Goal: Obtain resource: Obtain resource

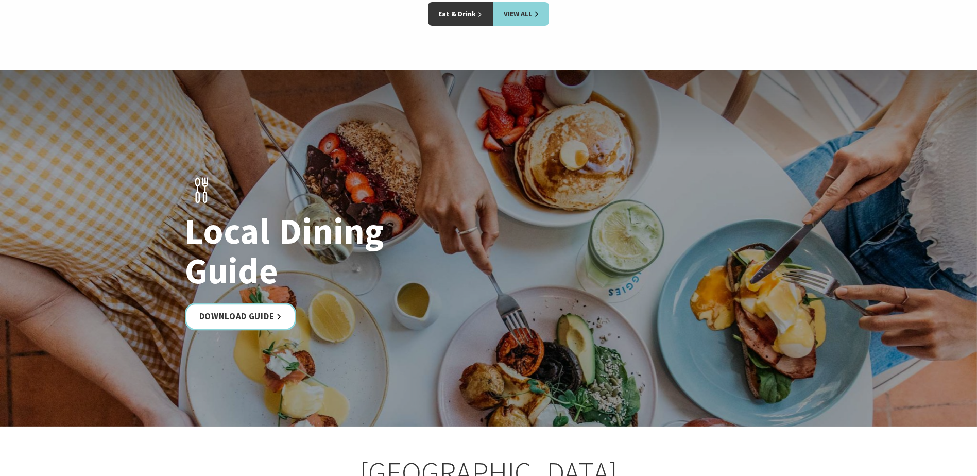
scroll to position [1596, 0]
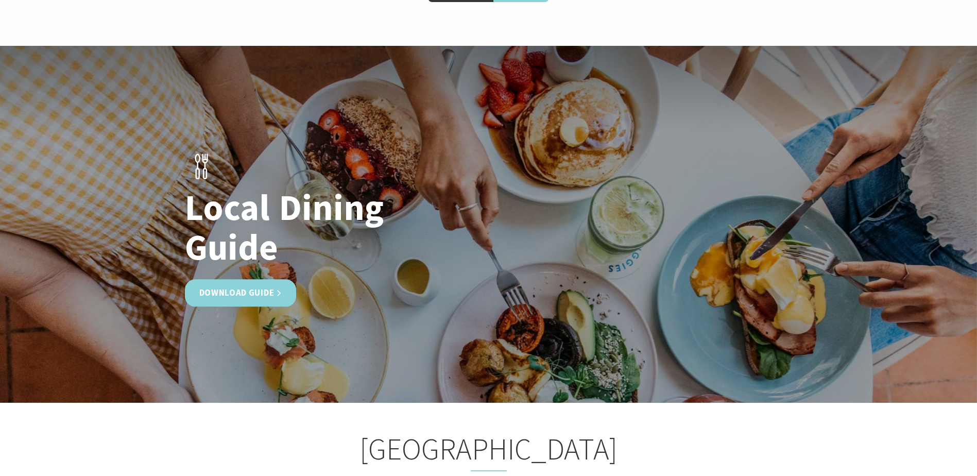
click at [241, 292] on link "Download Guide" at bounding box center [241, 292] width 112 height 27
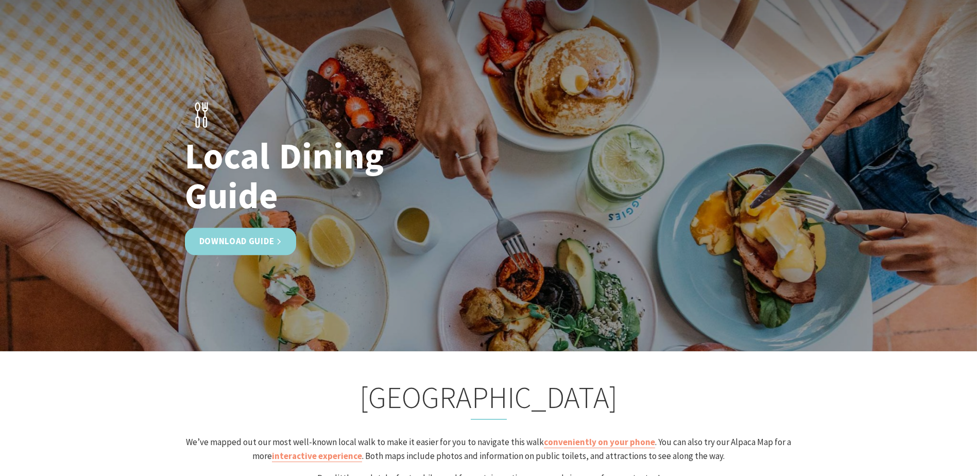
click at [243, 236] on link "Download Guide" at bounding box center [241, 241] width 112 height 27
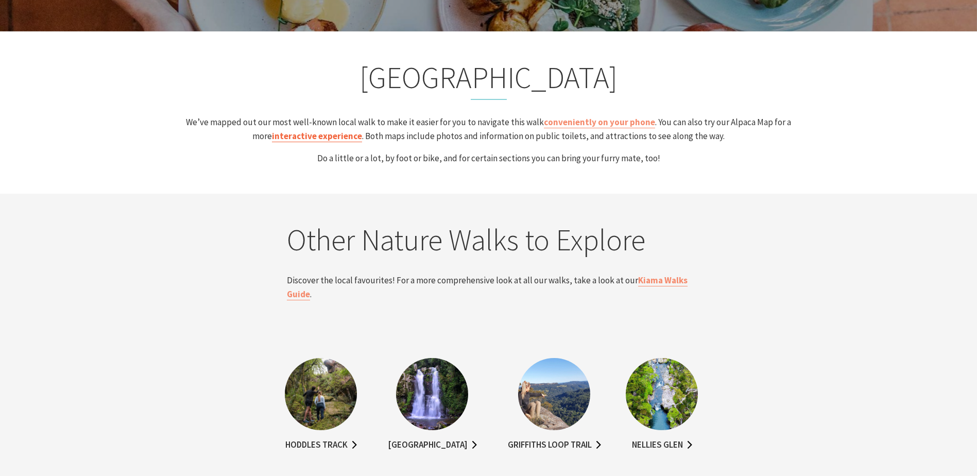
scroll to position [2008, 0]
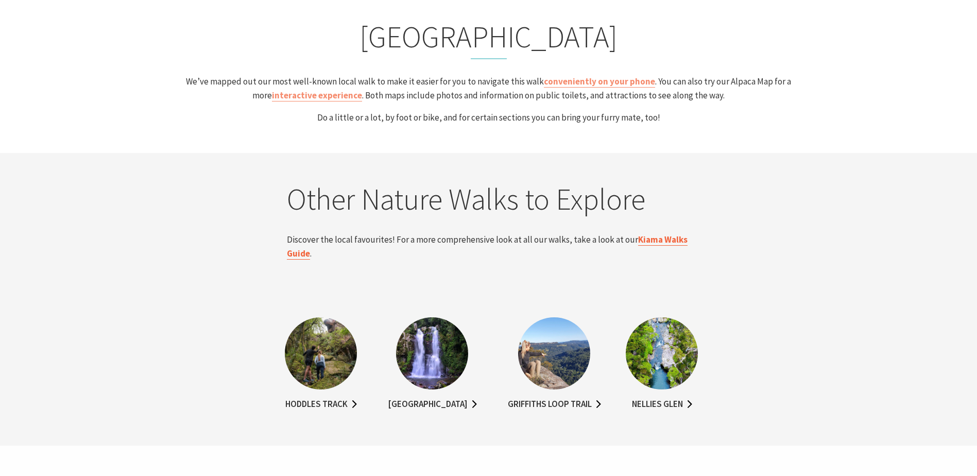
click at [647, 238] on link "Kiama Walks Guide" at bounding box center [487, 247] width 401 height 26
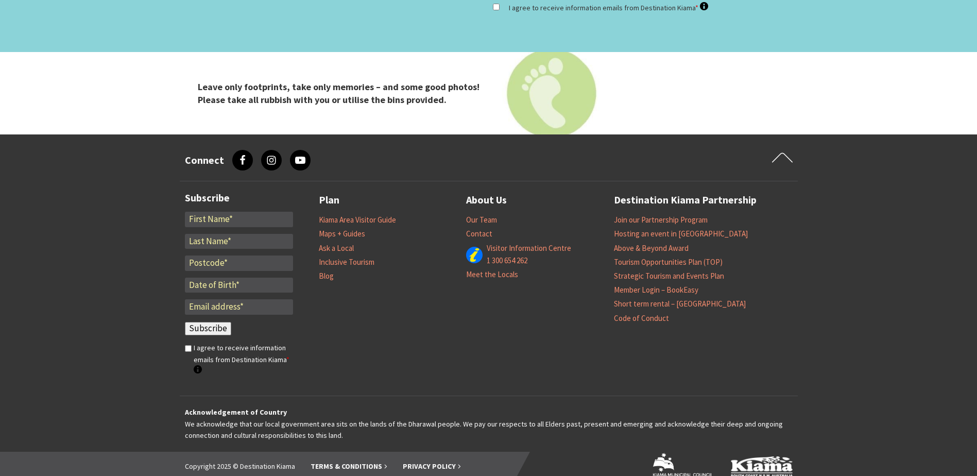
scroll to position [3242, 0]
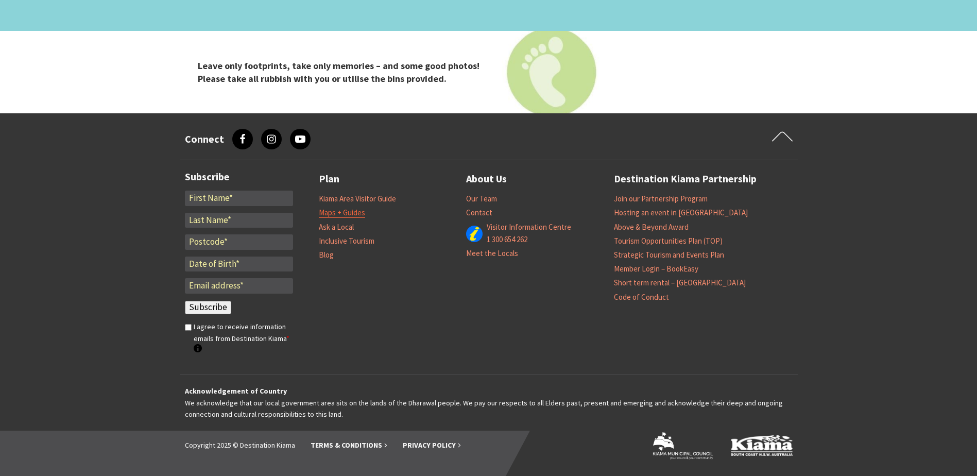
click at [342, 212] on link "Maps + Guides" at bounding box center [342, 213] width 46 height 10
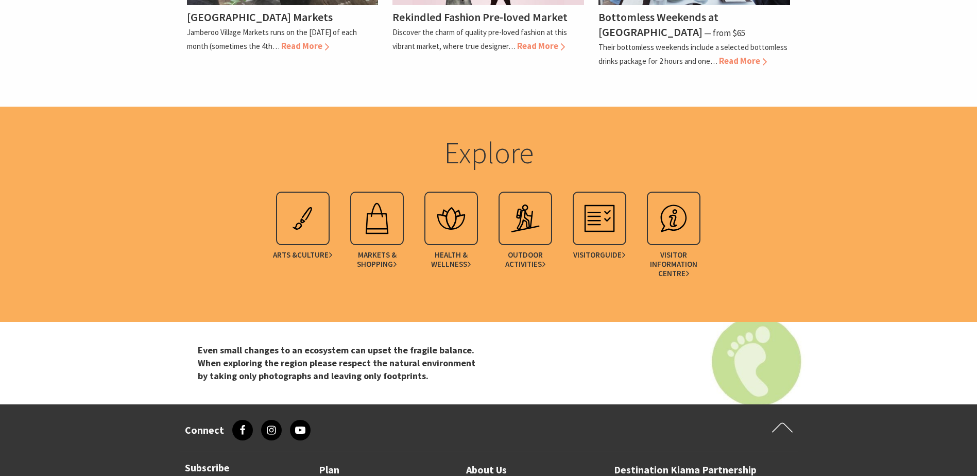
scroll to position [2008, 0]
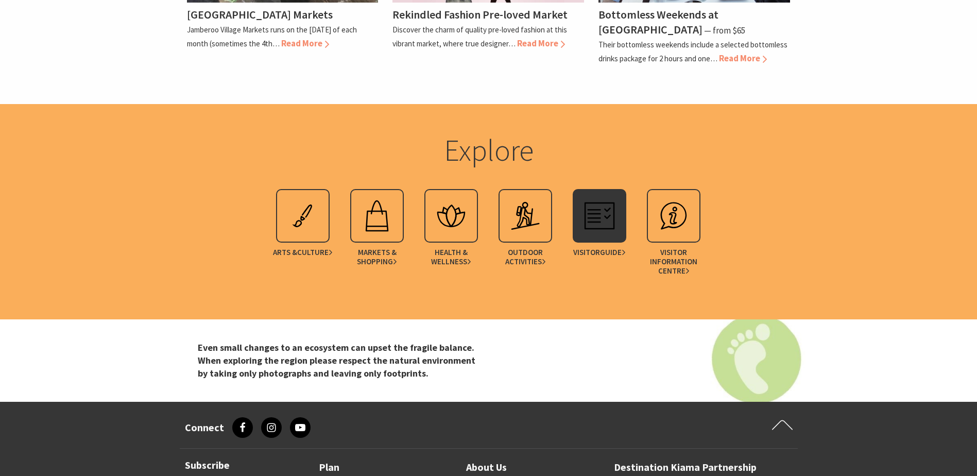
click at [594, 197] on img at bounding box center [599, 215] width 41 height 41
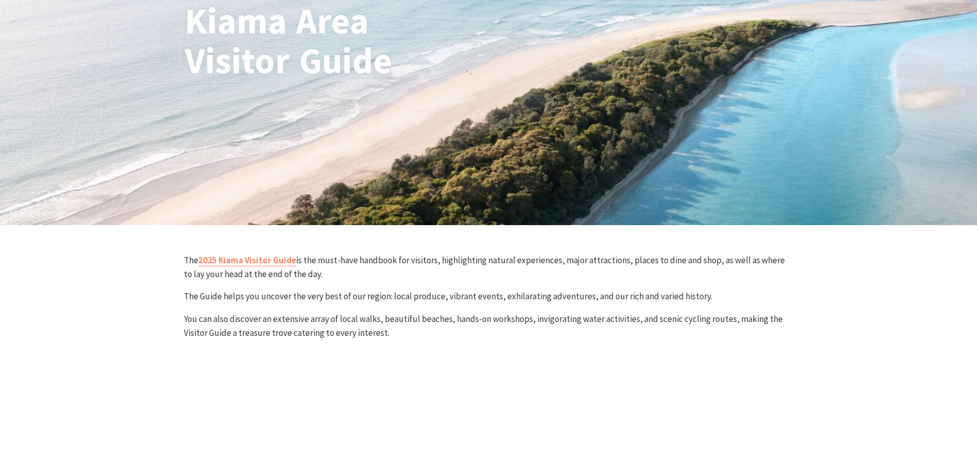
scroll to position [154, 0]
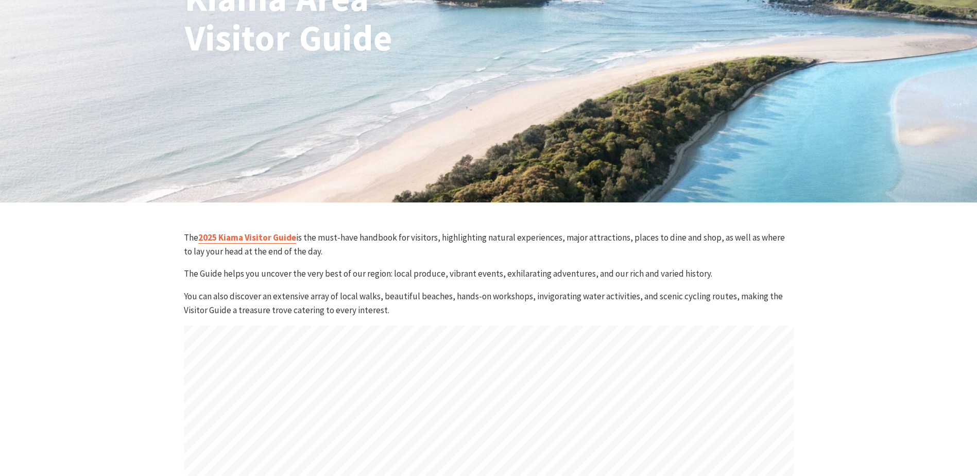
click at [262, 240] on link "2025 Kiama Visitor Guide" at bounding box center [247, 238] width 98 height 12
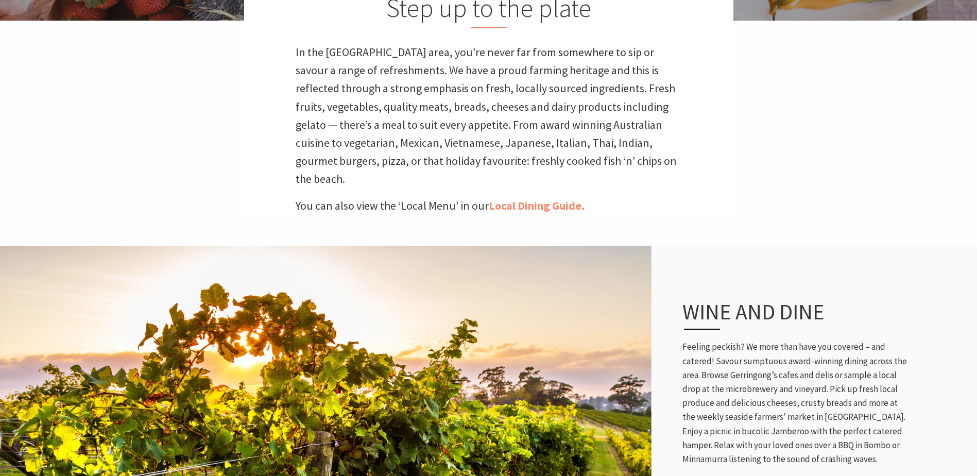
scroll to position [360, 0]
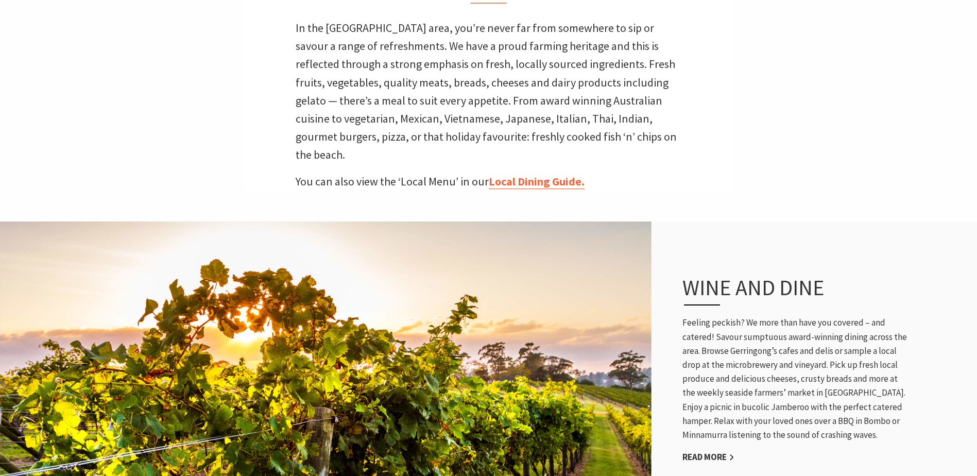
click at [545, 174] on link "Local Dining Guide." at bounding box center [537, 181] width 96 height 15
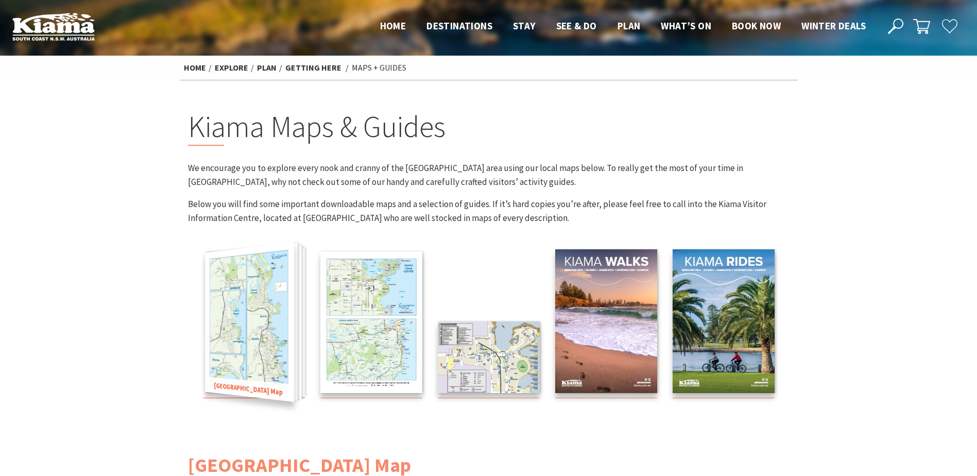
click at [249, 322] on img at bounding box center [248, 322] width 89 height 160
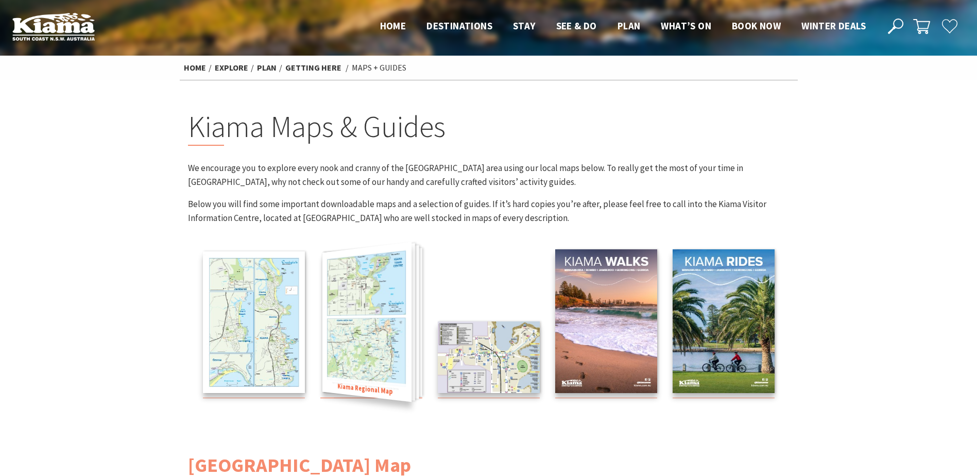
click at [366, 323] on img at bounding box center [366, 322] width 89 height 160
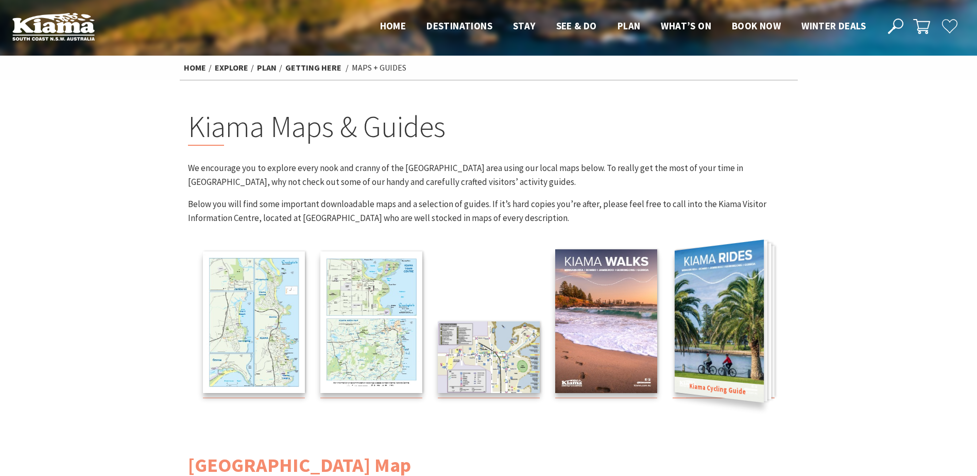
click at [735, 319] on img at bounding box center [718, 320] width 89 height 163
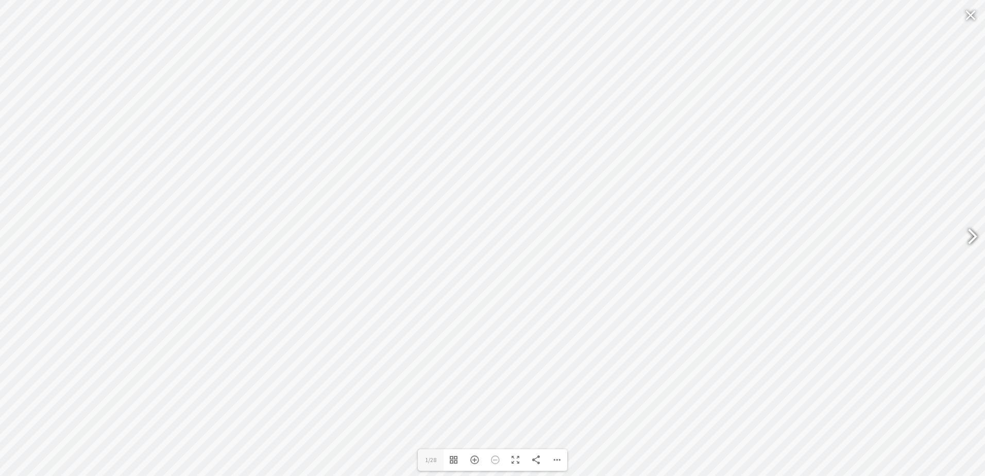
click at [976, 235] on div at bounding box center [968, 238] width 24 height 38
click at [970, 236] on div at bounding box center [968, 238] width 24 height 38
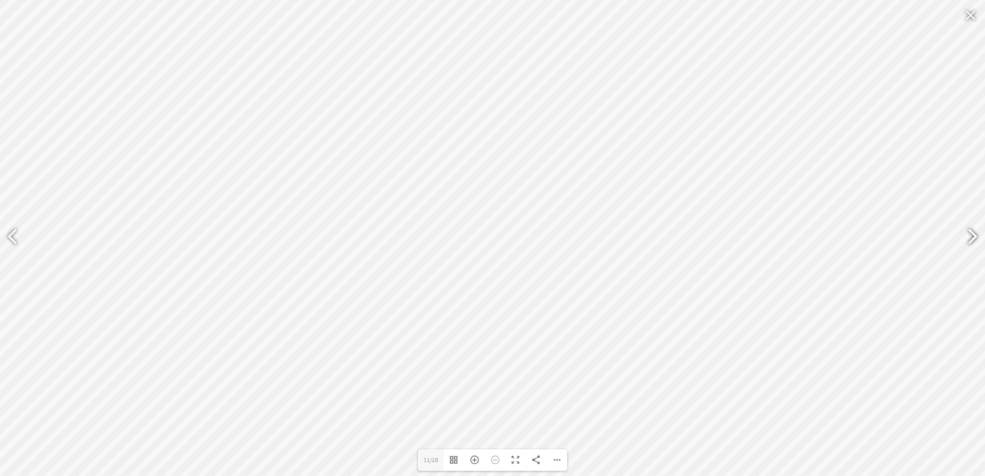
click at [970, 236] on div at bounding box center [968, 238] width 24 height 38
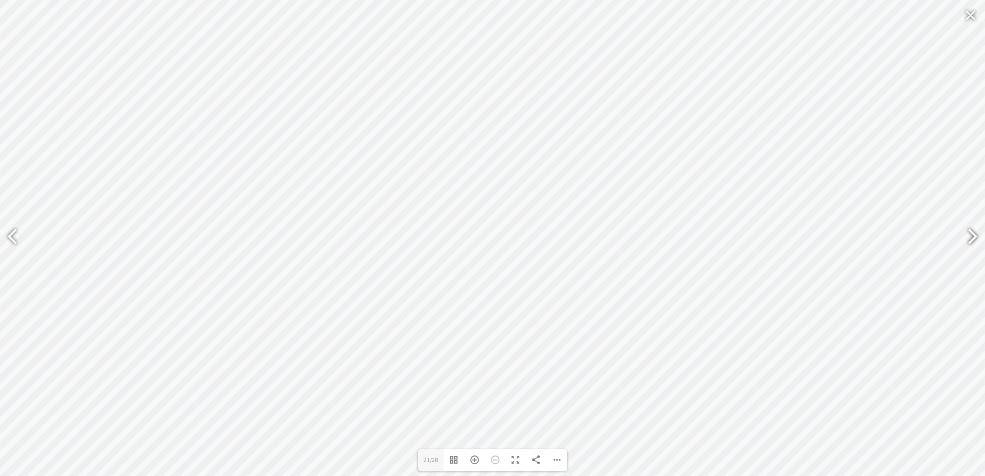
click at [970, 236] on div at bounding box center [968, 238] width 24 height 38
type input "28"
